Goal: Find specific page/section: Find specific page/section

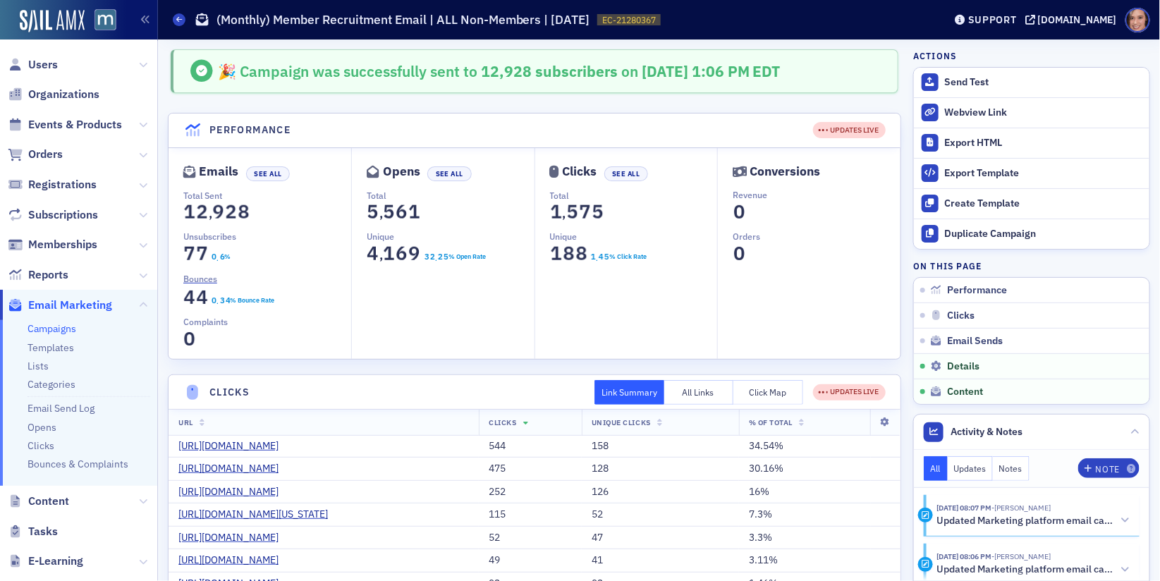
scroll to position [1088, 0]
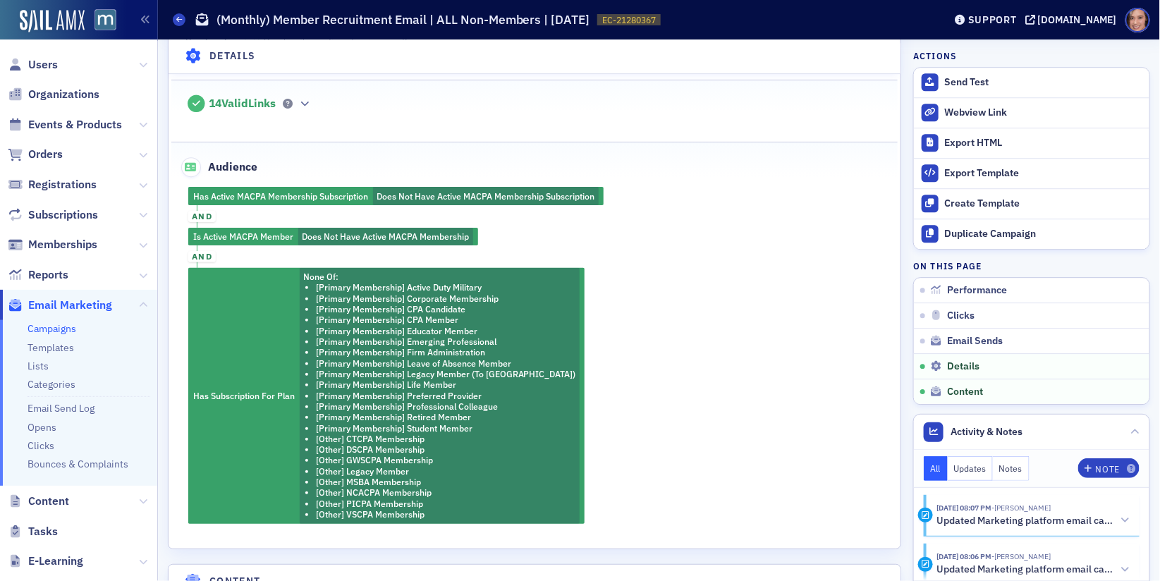
click at [55, 330] on link "Campaigns" at bounding box center [51, 328] width 49 height 13
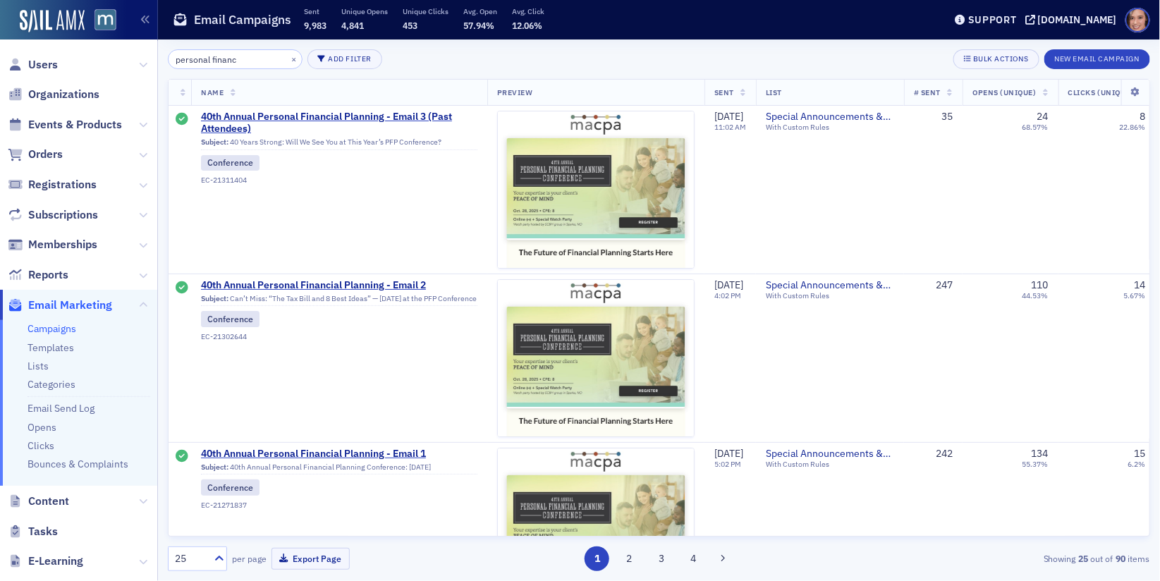
type input "personal financ"
click at [363, 283] on span "40th Annual Personal Financial Planning - Email 2" at bounding box center [339, 285] width 276 height 13
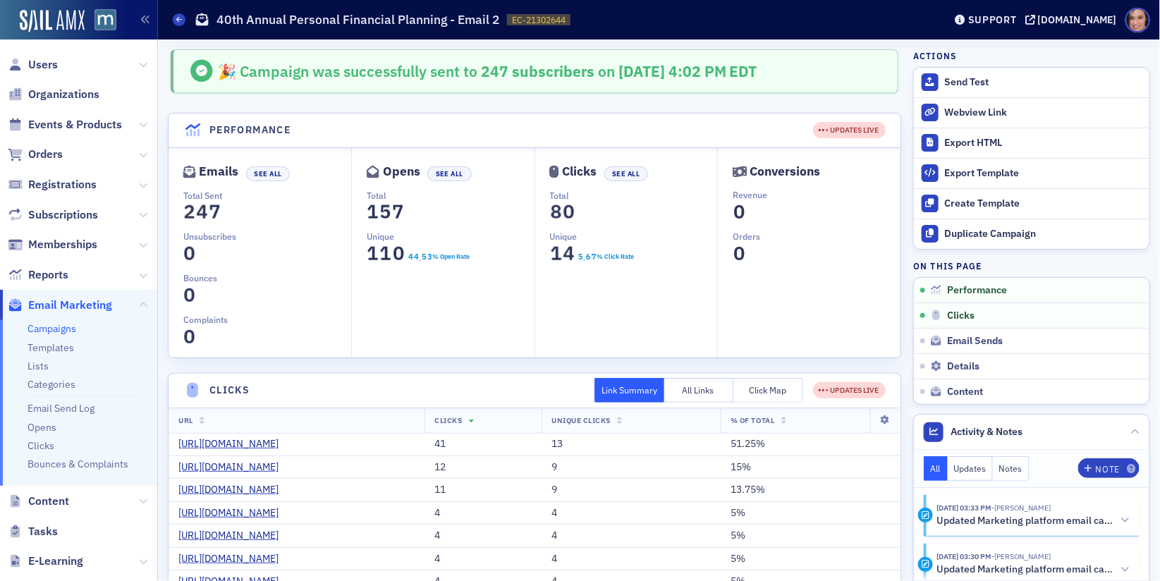
click at [197, 210] on span "4" at bounding box center [201, 212] width 19 height 25
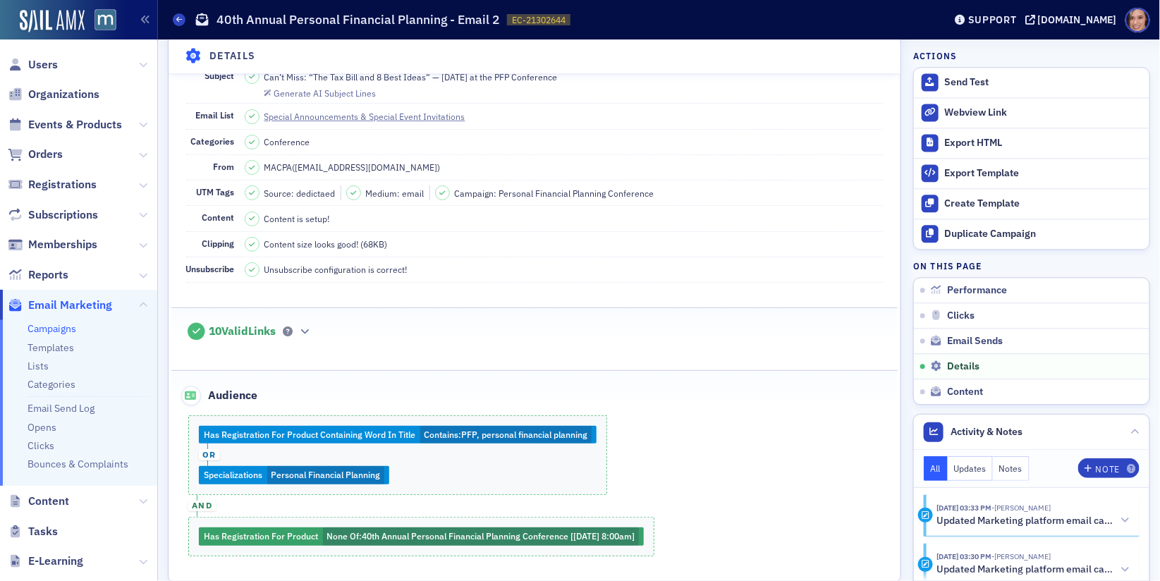
scroll to position [1161, 0]
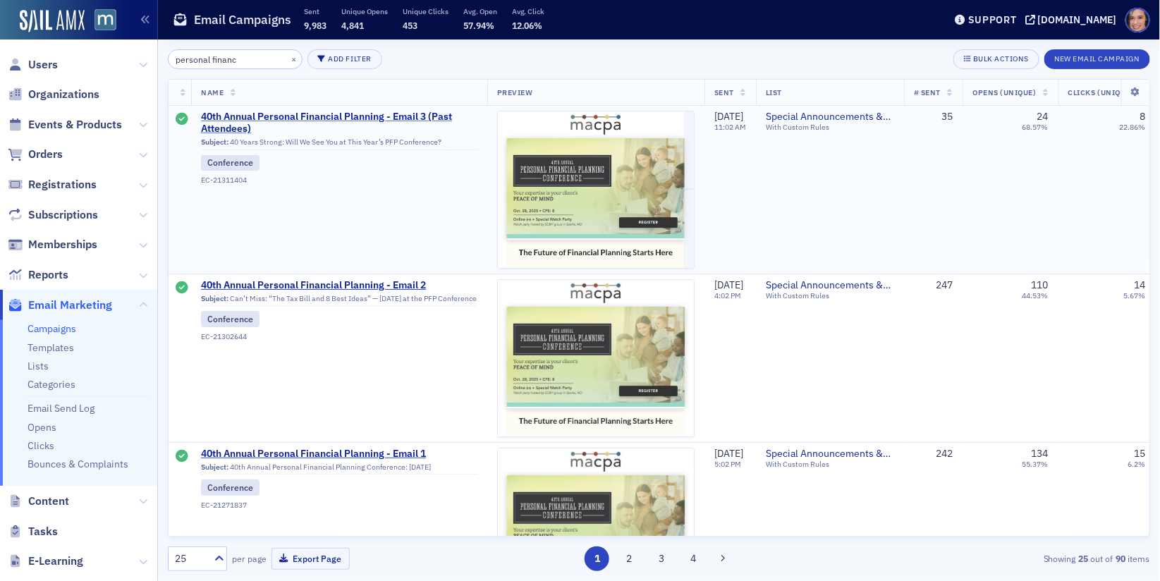
click at [342, 113] on span "40th Annual Personal Financial Planning - Email 3 (Past Attendees)" at bounding box center [339, 123] width 276 height 25
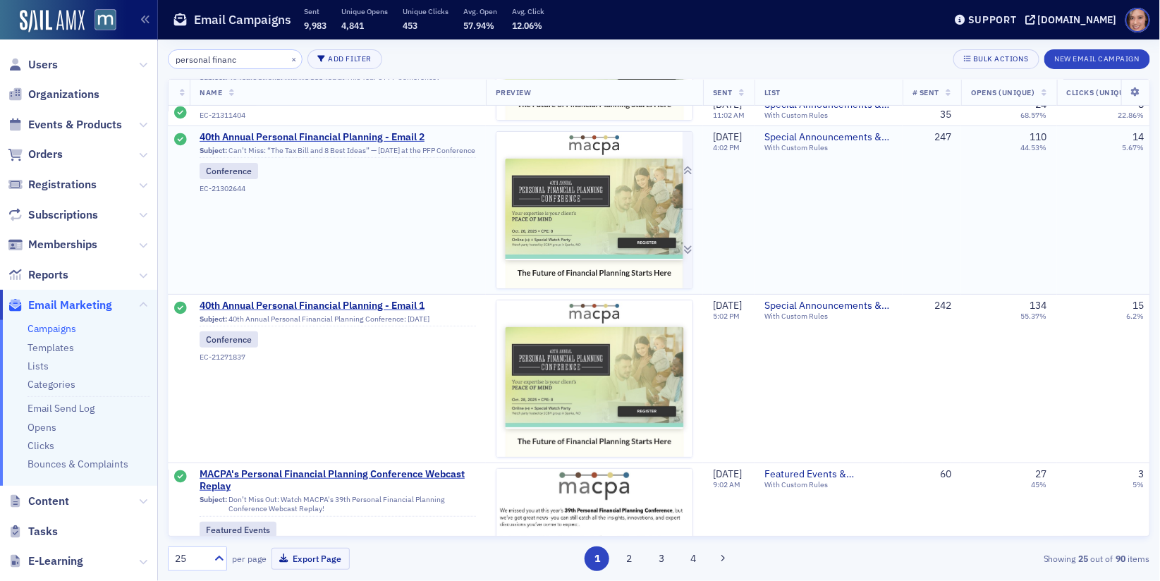
scroll to position [0, 1]
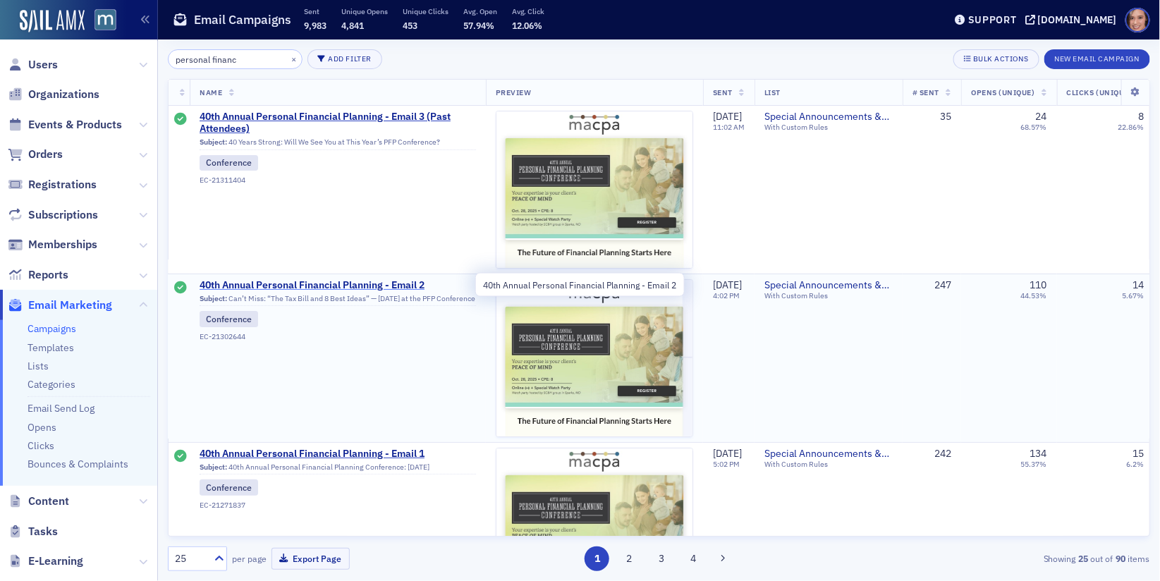
click at [408, 286] on span "40th Annual Personal Financial Planning - Email 2" at bounding box center [338, 285] width 276 height 13
